Goal: Information Seeking & Learning: Learn about a topic

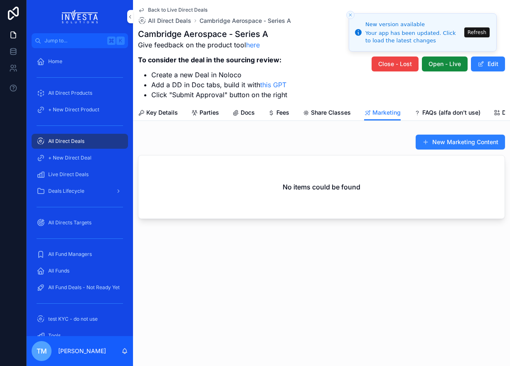
click at [141, 10] on icon "scrollable content" at bounding box center [141, 10] width 4 height 3
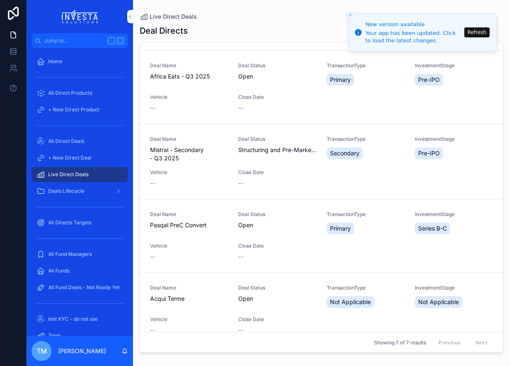
scroll to position [172, 0]
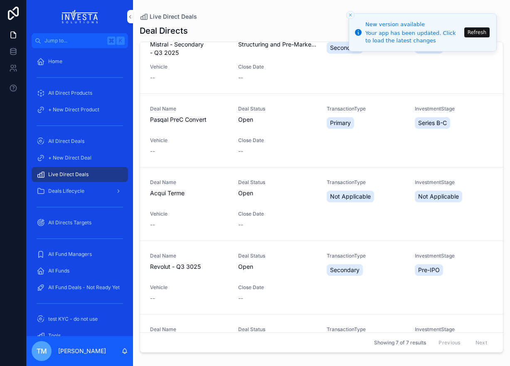
click at [188, 120] on span "Pasqal PreC Convert" at bounding box center [189, 119] width 78 height 8
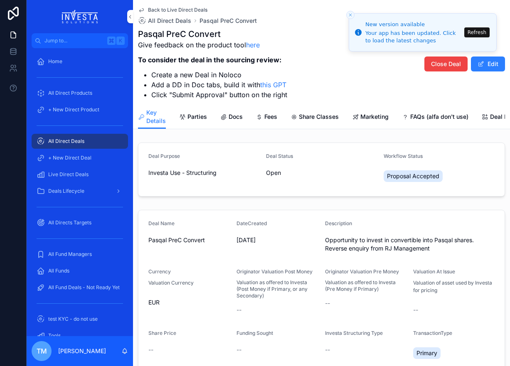
click at [370, 115] on span "Marketing" at bounding box center [374, 117] width 28 height 8
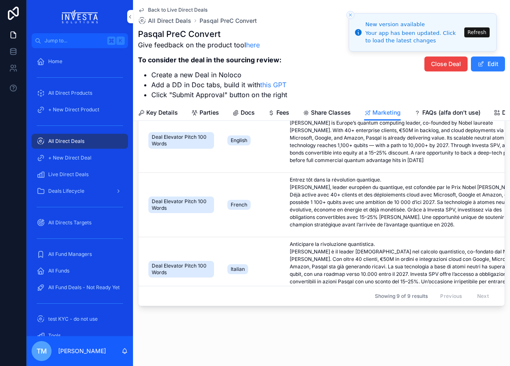
click at [242, 113] on span "Docs" at bounding box center [248, 112] width 14 height 8
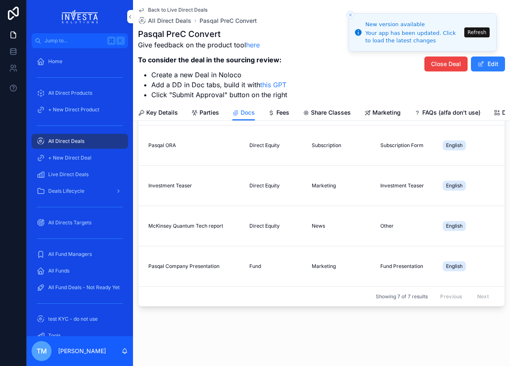
scroll to position [124, 0]
click at [390, 114] on span "Marketing" at bounding box center [386, 112] width 28 height 8
